Goal: Communication & Community: Answer question/provide support

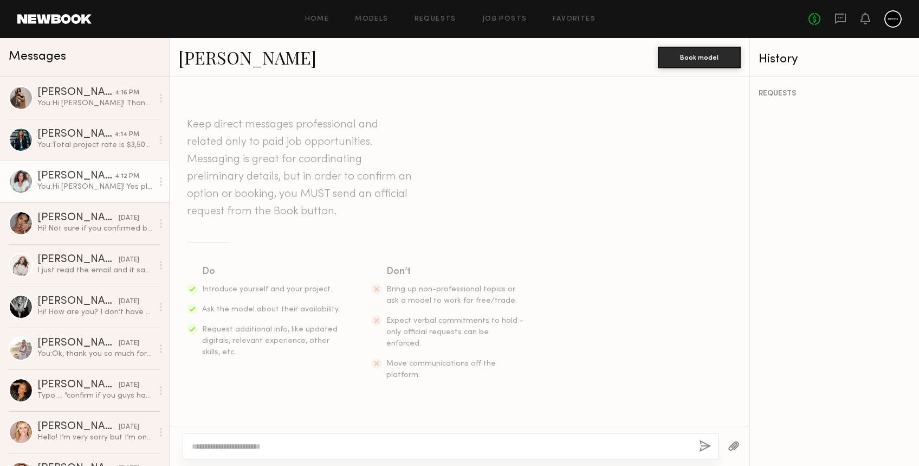
scroll to position [428, 0]
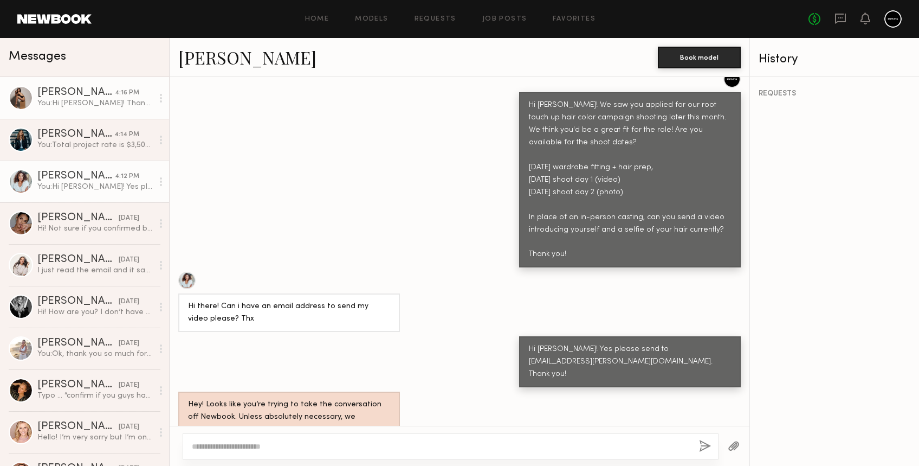
click at [46, 101] on div "You: Hi [PERSON_NAME]! Thank you for your patience, we are still in the process…" at bounding box center [94, 103] width 115 height 10
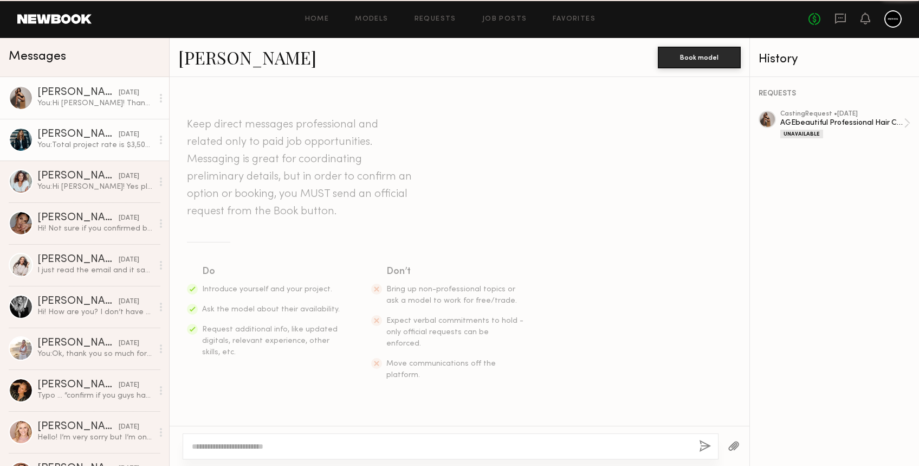
scroll to position [1112, 0]
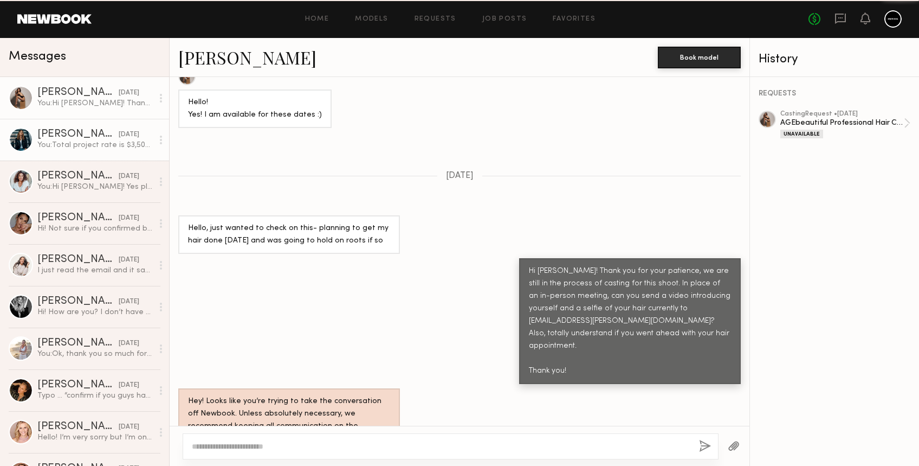
click at [48, 139] on div "[PERSON_NAME]" at bounding box center [77, 134] width 81 height 11
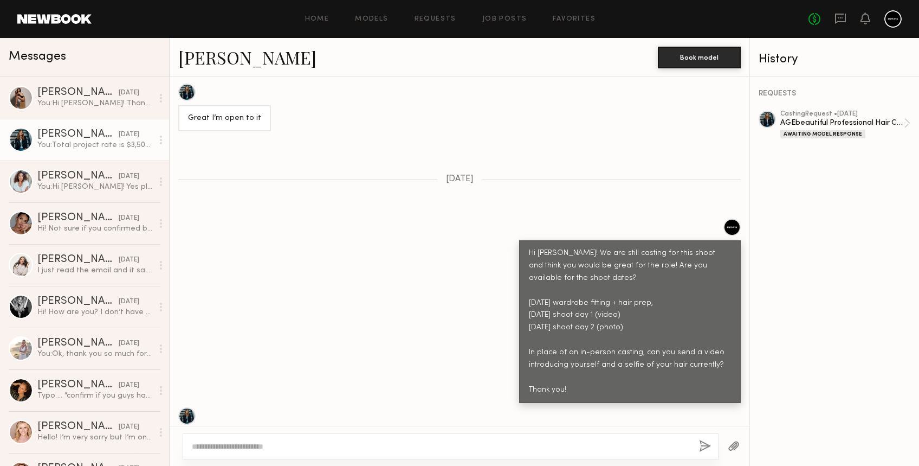
scroll to position [723, 0]
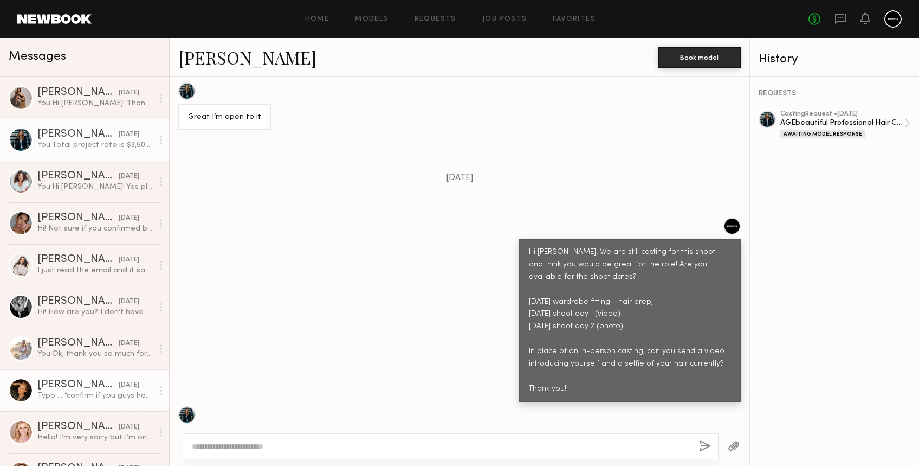
click at [75, 391] on div "Typo … “confirm if you guys have booked”." at bounding box center [94, 395] width 115 height 10
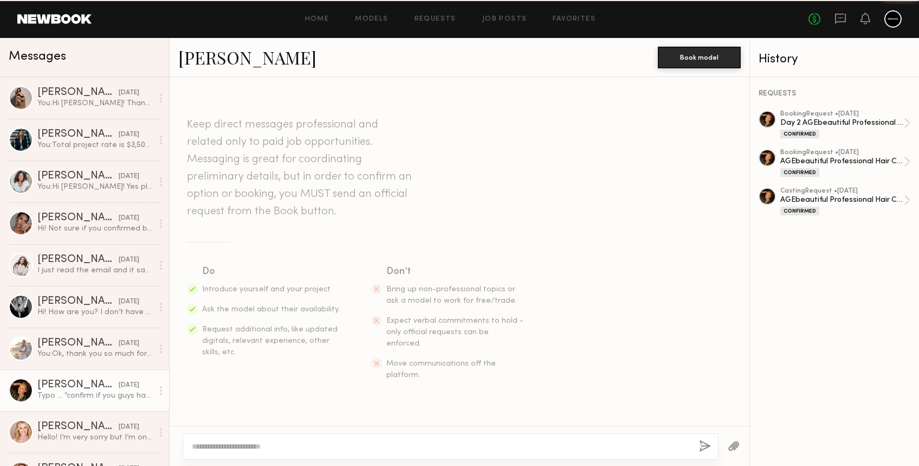
scroll to position [159, 0]
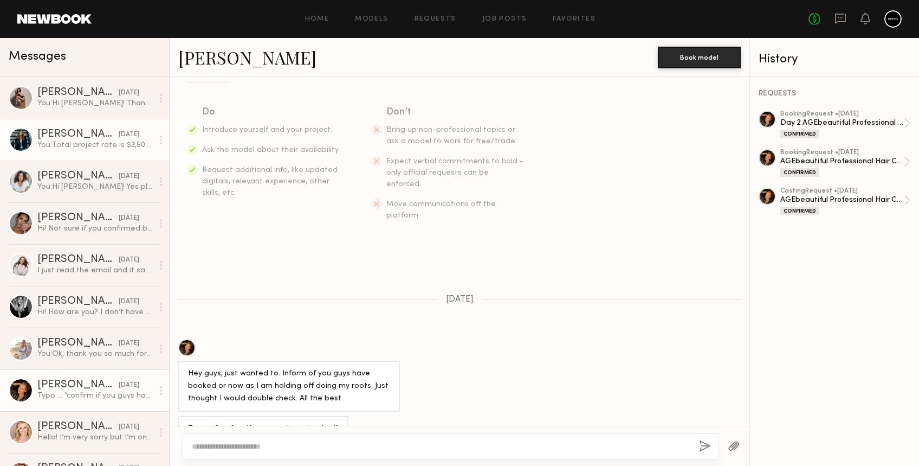
click at [54, 134] on div "[PERSON_NAME]" at bounding box center [77, 134] width 81 height 11
